Goal: Transaction & Acquisition: Purchase product/service

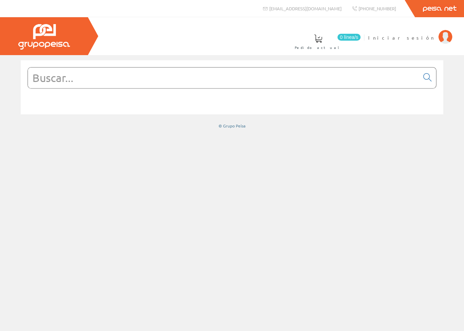
click at [134, 156] on div at bounding box center [232, 193] width 464 height 276
click at [432, 79] on link at bounding box center [426, 78] width 17 height 17
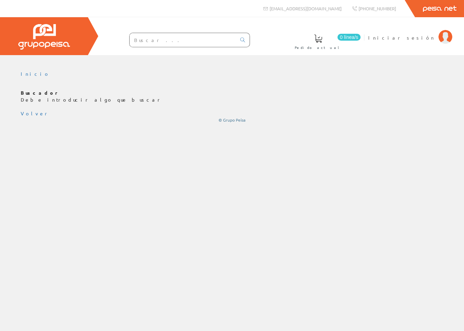
click at [318, 42] on div "0 línea/s Pedido actual Iniciar sesión" at bounding box center [232, 36] width 464 height 38
click at [336, 71] on ul "Inicio" at bounding box center [232, 77] width 422 height 12
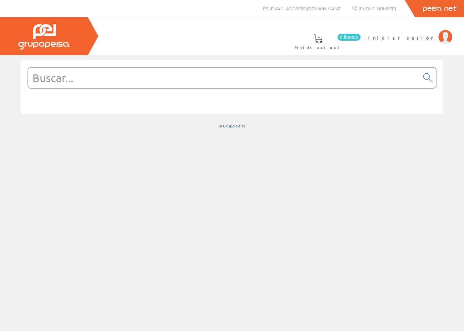
click at [358, 86] on input "text" at bounding box center [223, 77] width 391 height 21
type input "in"
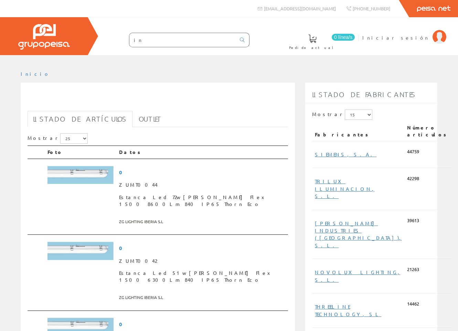
click at [262, 63] on div at bounding box center [229, 60] width 458 height 10
click at [175, 42] on input "in" at bounding box center [182, 40] width 106 height 14
click at [133, 72] on ul "Inicio" at bounding box center [229, 77] width 417 height 12
drag, startPoint x: 74, startPoint y: 77, endPoint x: 91, endPoint y: 60, distance: 23.9
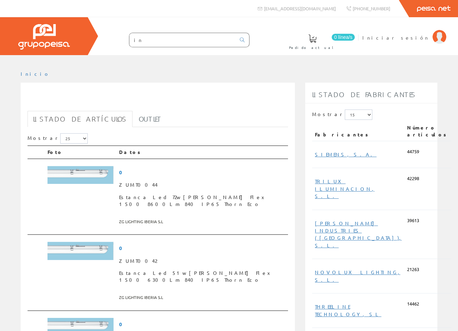
click at [74, 77] on ul "Inicio" at bounding box center [229, 77] width 417 height 12
click at [99, 172] on img at bounding box center [81, 175] width 66 height 18
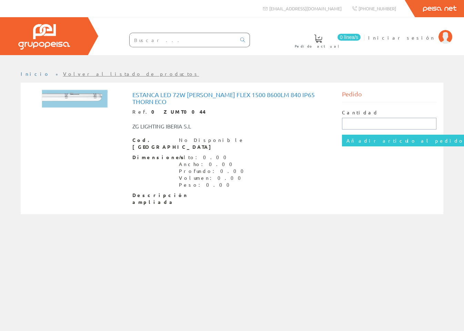
click at [357, 124] on input "text" at bounding box center [389, 124] width 94 height 12
type input "2"
click at [362, 146] on input "Añadir artículo al pedido" at bounding box center [405, 141] width 127 height 12
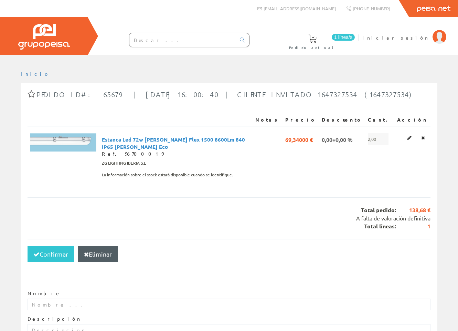
click at [238, 112] on div "Notas Precio Descuento Cant. Acción Estanca Led 72w [PERSON_NAME] Flex 1500 860…" at bounding box center [229, 152] width 403 height 91
drag, startPoint x: 325, startPoint y: 95, endPoint x: 79, endPoint y: 93, distance: 246.6
click at [79, 93] on div "Pedido ID#: 65679 | [DATE] 16:00:40 | Cliente Invitado 1647327534 (1647327534)" at bounding box center [229, 95] width 417 height 17
drag, startPoint x: 82, startPoint y: 105, endPoint x: 161, endPoint y: 107, distance: 79.6
click at [90, 101] on div "Pedido ID#: 65679 | 2025-09-11 16:00:40 | Cliente Invitado 1647327534 (16473275…" at bounding box center [229, 231] width 417 height 296
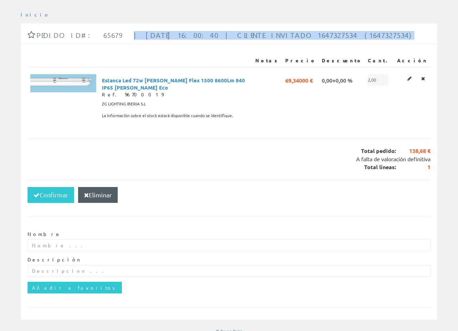
scroll to position [62, 0]
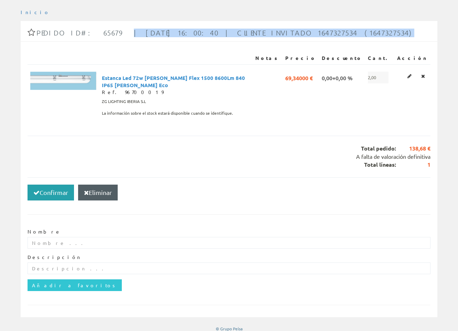
click at [51, 188] on button "Confirmar" at bounding box center [51, 193] width 46 height 16
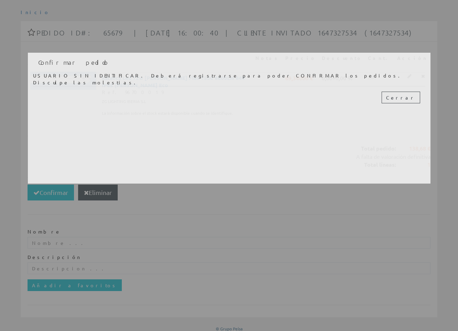
click at [218, 96] on div "Cerrar" at bounding box center [229, 97] width 393 height 22
click at [159, 80] on div "Confirmar pedido USUARIO SIN IDENTIFICAR. Deberá registrarse para poder CONFIRM…" at bounding box center [229, 118] width 403 height 131
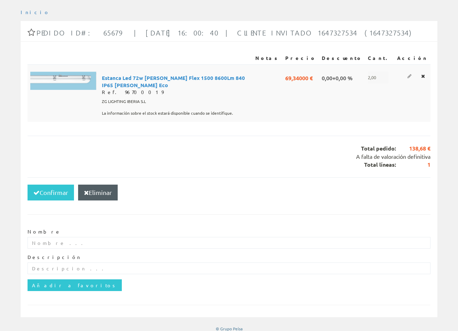
click at [411, 75] on icon at bounding box center [410, 76] width 4 height 5
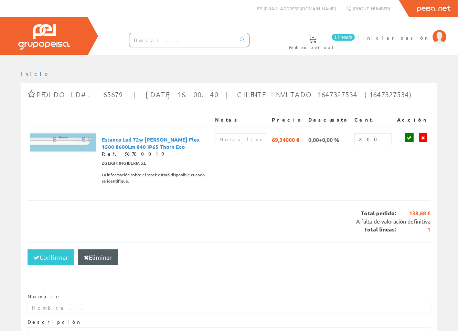
scroll to position [71, 0]
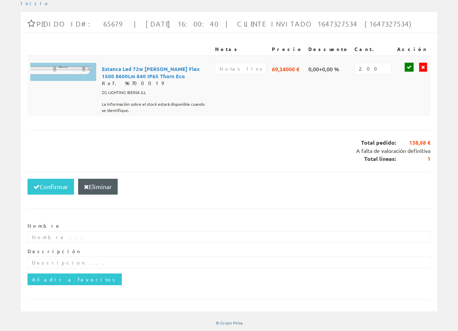
click at [412, 65] on icon at bounding box center [409, 67] width 5 height 5
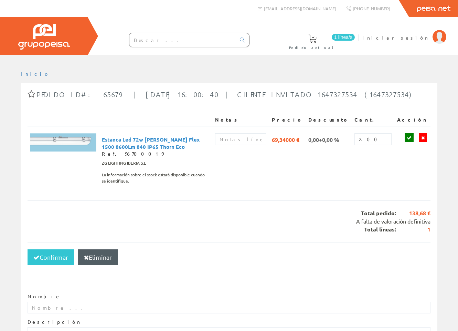
scroll to position [71, 0]
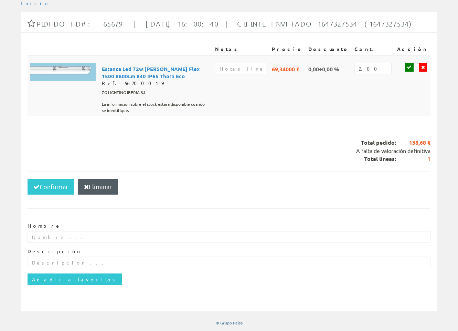
click at [425, 72] on link at bounding box center [423, 67] width 8 height 9
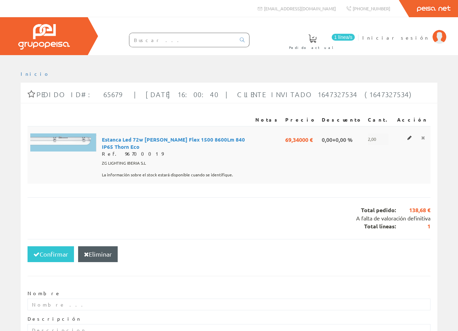
click at [425, 135] on icon at bounding box center [424, 137] width 4 height 5
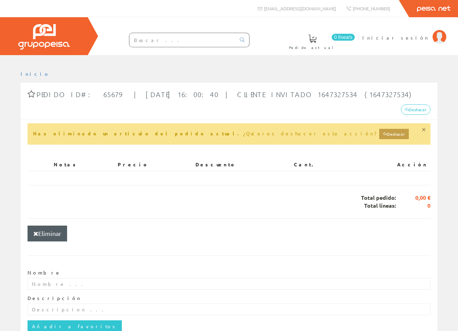
click at [425, 128] on button "button" at bounding box center [424, 129] width 3 height 3
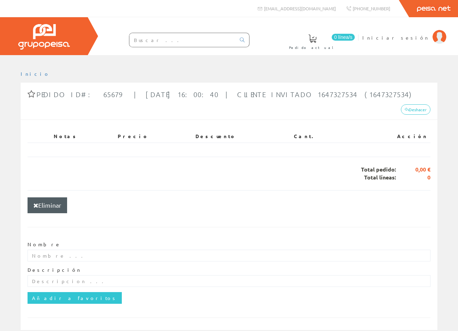
click at [265, 157] on div "Total pedido: 0,00 € Total líneas: 0" at bounding box center [229, 173] width 403 height 33
click at [314, 65] on div at bounding box center [229, 60] width 458 height 10
drag, startPoint x: 365, startPoint y: 39, endPoint x: 318, endPoint y: 62, distance: 53.0
click at [318, 62] on div at bounding box center [229, 60] width 458 height 10
click at [356, 62] on div at bounding box center [229, 60] width 458 height 10
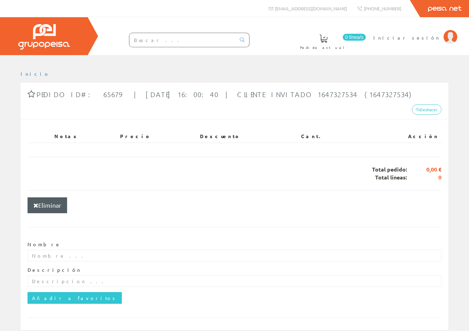
click at [259, 37] on div "0 línea/s Pedido actual Iniciar sesión" at bounding box center [234, 36] width 469 height 38
drag, startPoint x: 278, startPoint y: 40, endPoint x: 331, endPoint y: 42, distance: 53.4
click at [278, 40] on div "0 línea/s Pedido actual Iniciar sesión" at bounding box center [234, 36] width 469 height 38
click at [63, 76] on ul "Inicio" at bounding box center [235, 77] width 428 height 12
drag, startPoint x: 66, startPoint y: 64, endPoint x: 53, endPoint y: 46, distance: 22.5
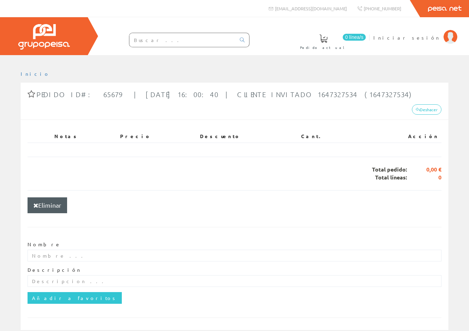
click at [66, 63] on div at bounding box center [234, 60] width 469 height 10
click at [52, 44] on img at bounding box center [44, 36] width 52 height 25
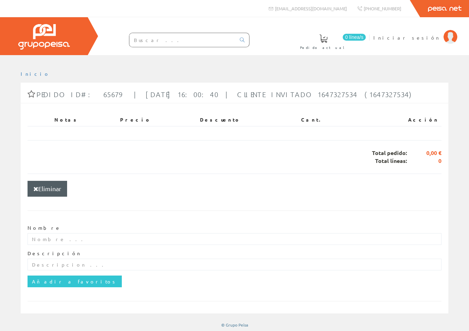
scroll to position [2, 0]
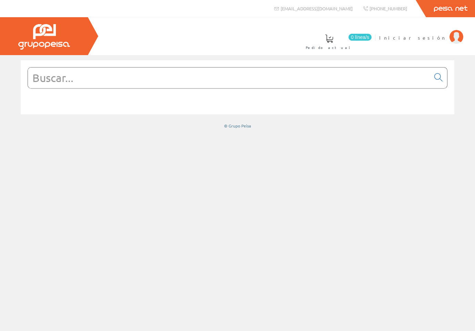
click at [48, 141] on div at bounding box center [237, 193] width 475 height 276
